Goal: Check status: Check status

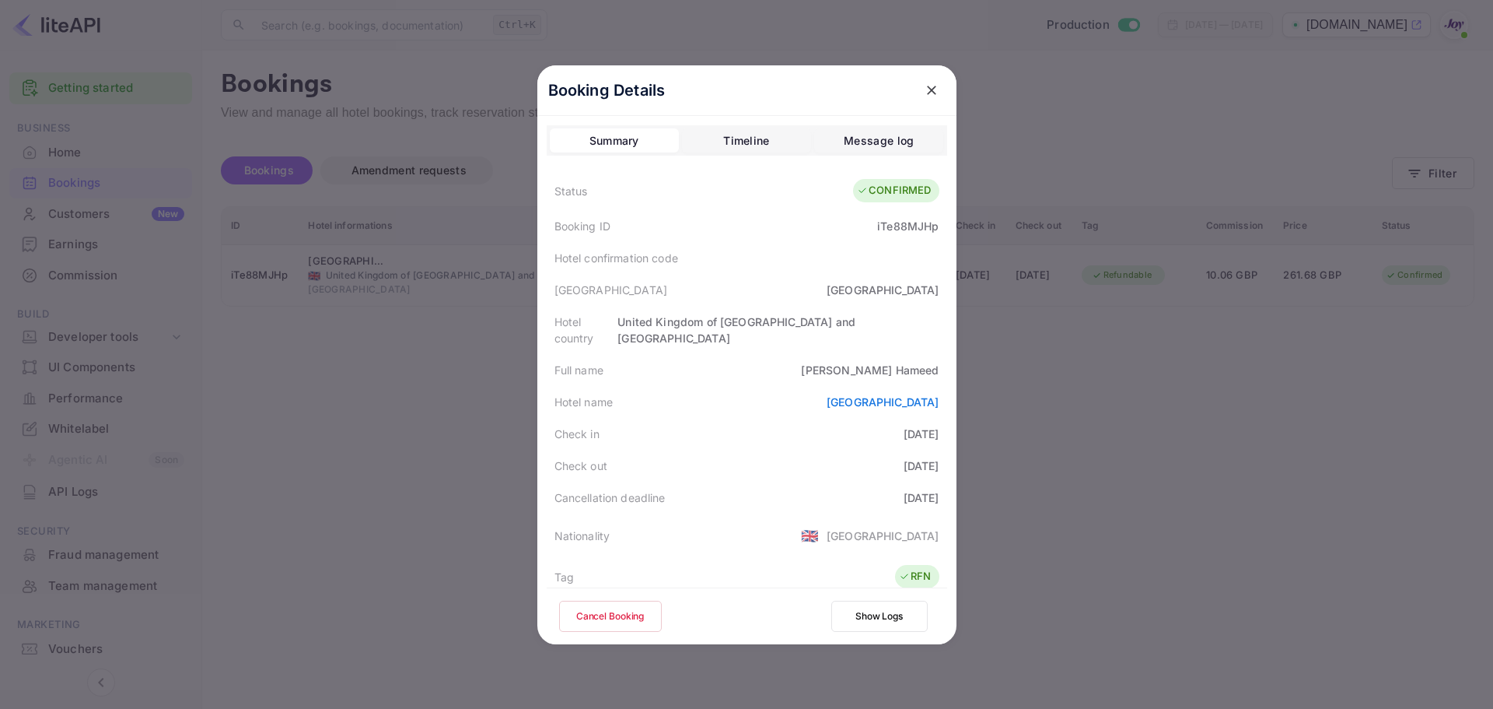
click at [927, 88] on icon "close" at bounding box center [931, 90] width 9 height 9
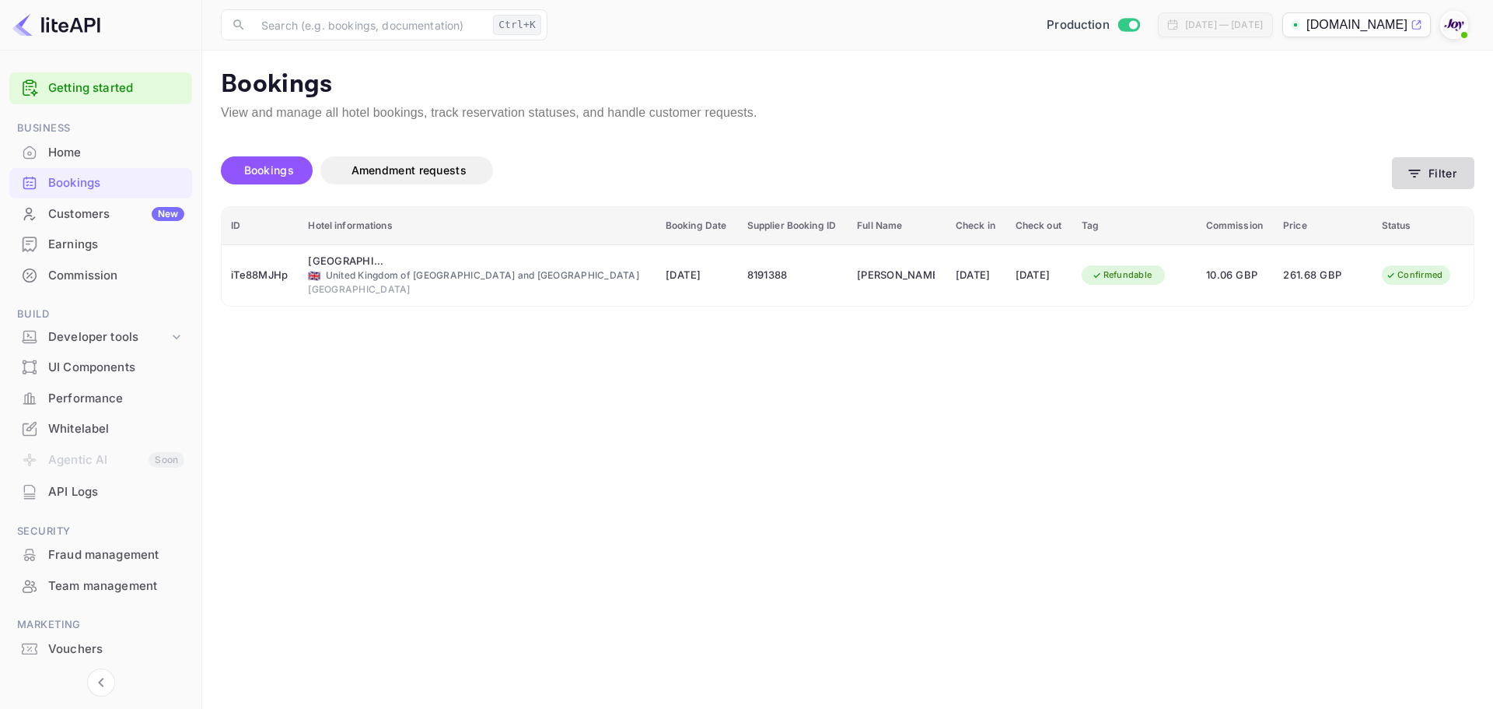
click at [1443, 173] on button "Filter" at bounding box center [1433, 173] width 82 height 32
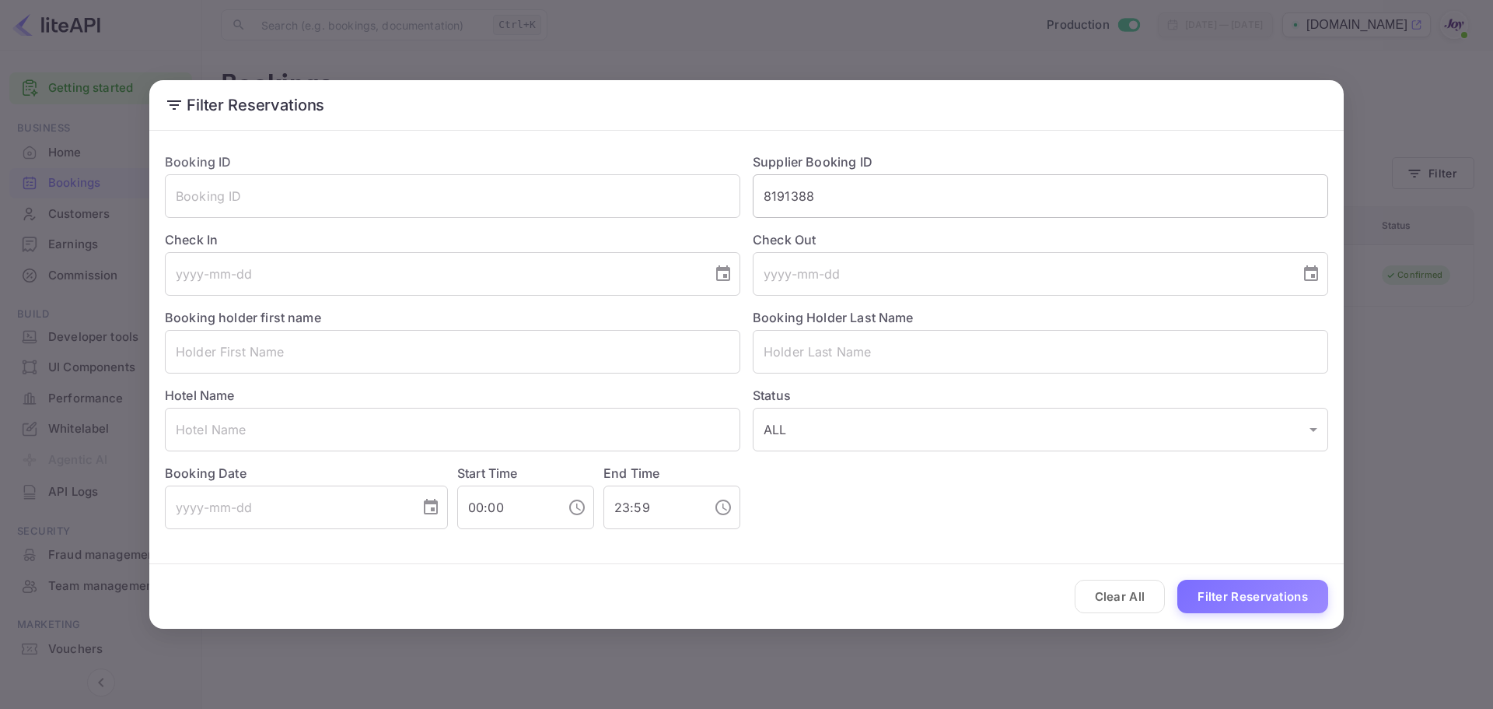
click at [793, 198] on input "8191388" at bounding box center [1041, 196] width 576 height 44
paste input "303631"
type input "8303631"
click at [1244, 597] on button "Filter Reservations" at bounding box center [1253, 595] width 151 height 33
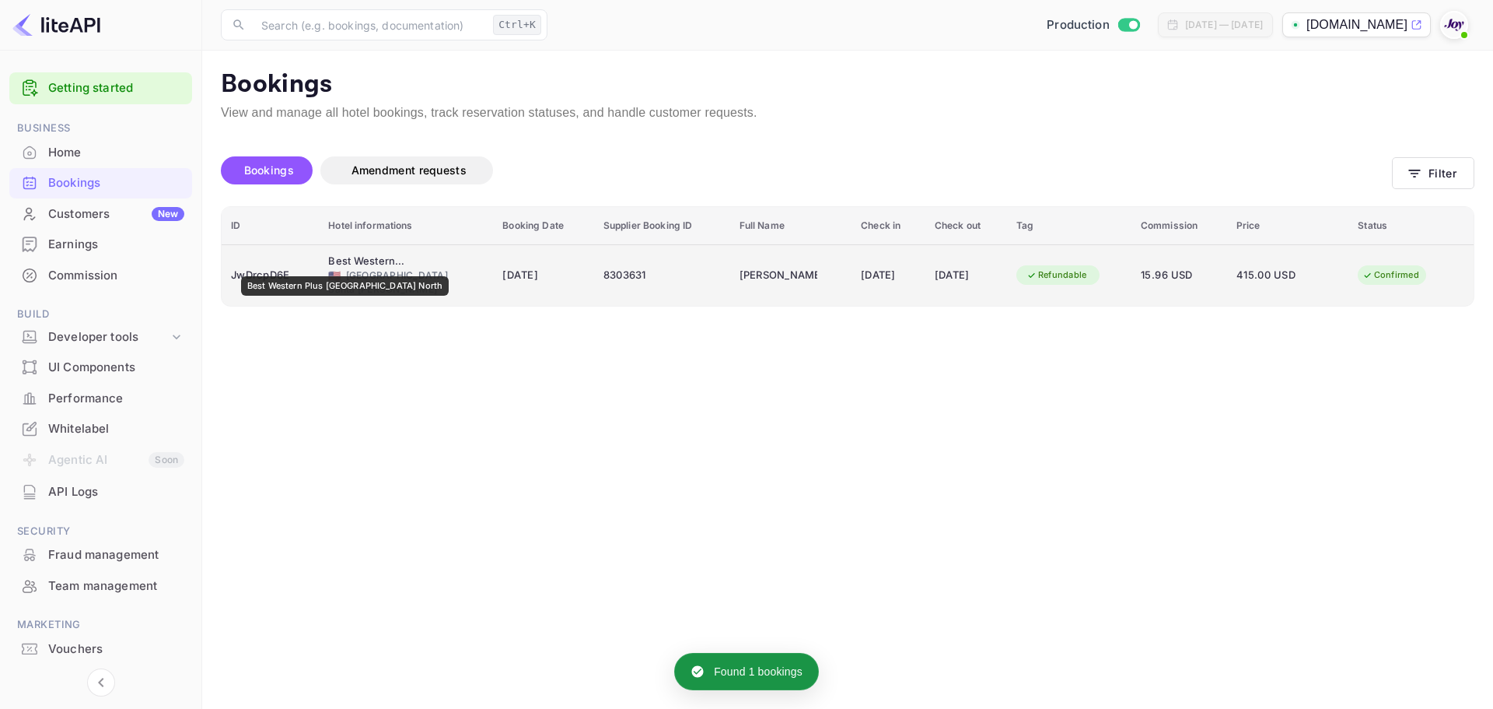
click at [348, 265] on div "Best Western Plus [GEOGRAPHIC_DATA] North" at bounding box center [367, 262] width 78 height 16
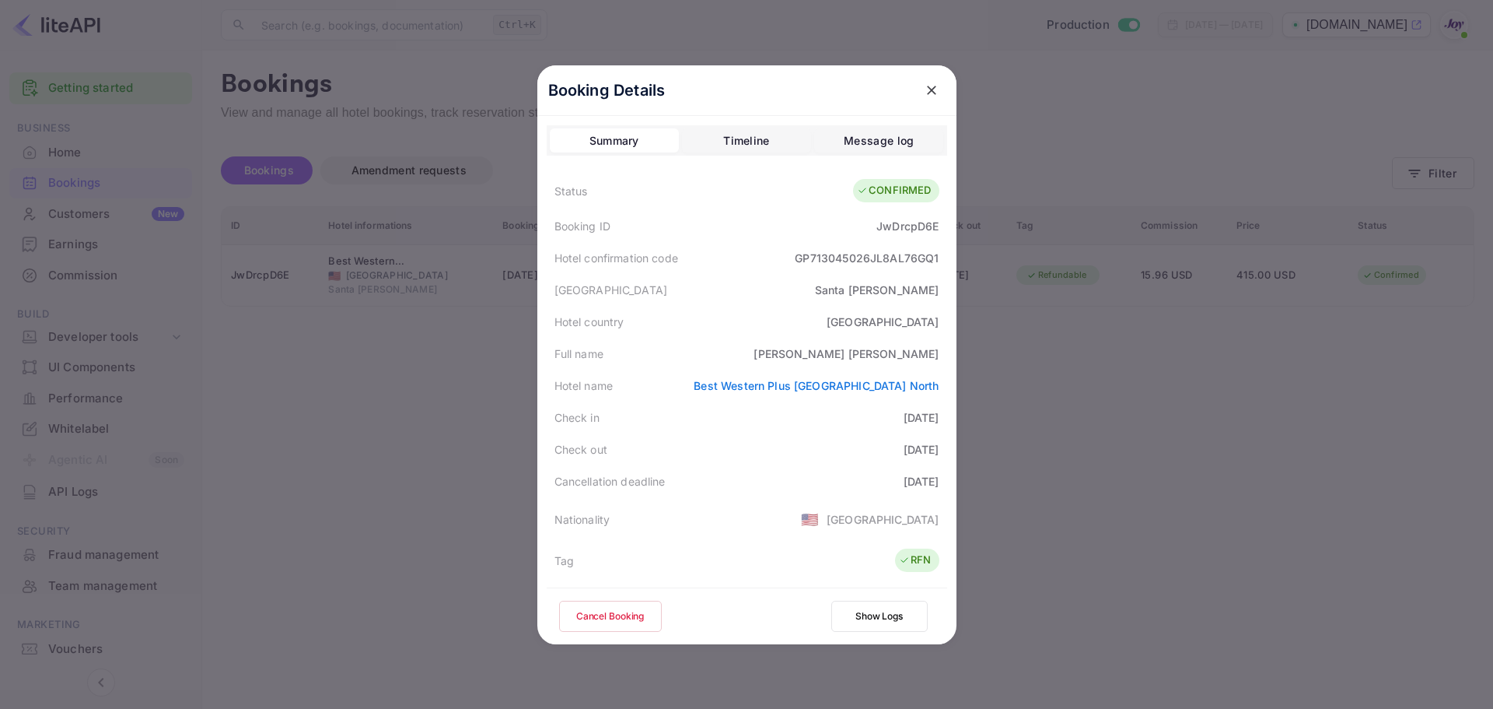
click at [922, 355] on div "[PERSON_NAME]" at bounding box center [846, 353] width 185 height 16
copy div "[PERSON_NAME]"
click at [933, 93] on button "close" at bounding box center [932, 90] width 28 height 28
